Goal: Book appointment/travel/reservation

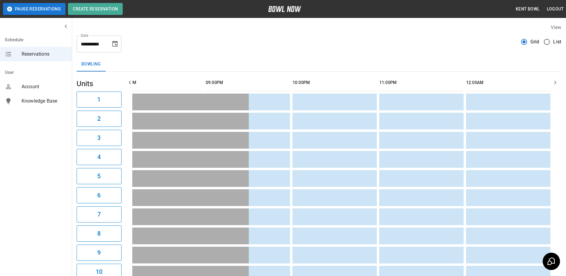
scroll to position [0, 980]
